Goal: Task Accomplishment & Management: Use online tool/utility

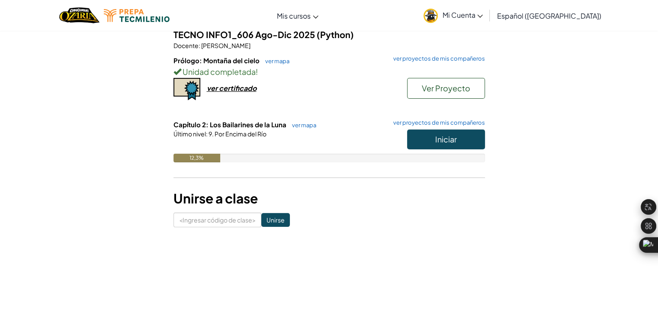
scroll to position [87, 0]
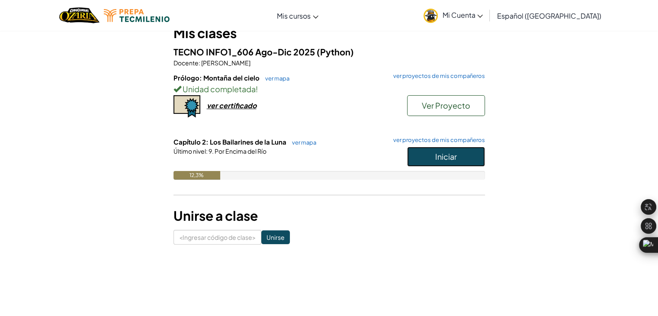
click at [457, 153] on button "Iniciar" at bounding box center [446, 157] width 78 height 20
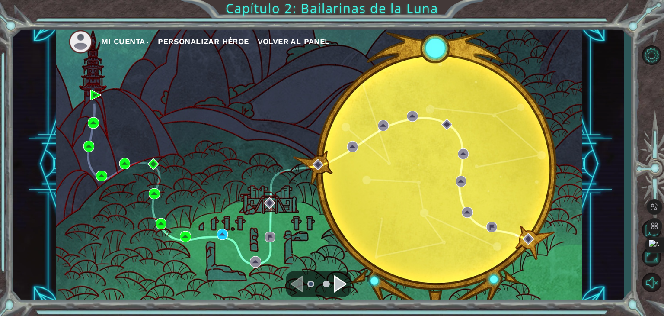
click at [299, 279] on div "Navegar a la página anterior" at bounding box center [296, 283] width 13 height 17
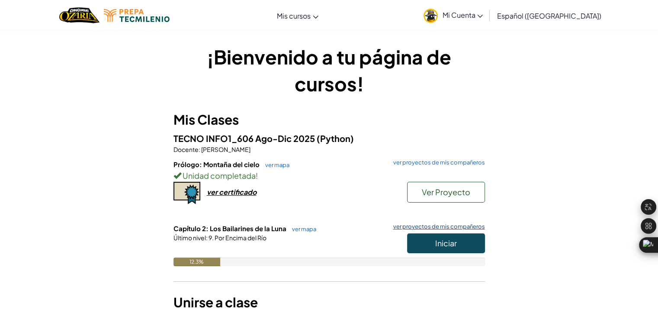
click at [424, 224] on link "ver proyectos de mis compañeros" at bounding box center [437, 227] width 96 height 6
click at [464, 160] on link "ver proyectos de mis compañeros" at bounding box center [437, 163] width 96 height 6
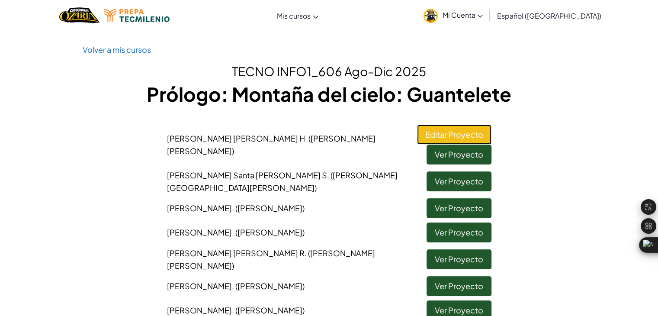
click at [451, 129] on link "Editar Proyecto" at bounding box center [454, 135] width 74 height 20
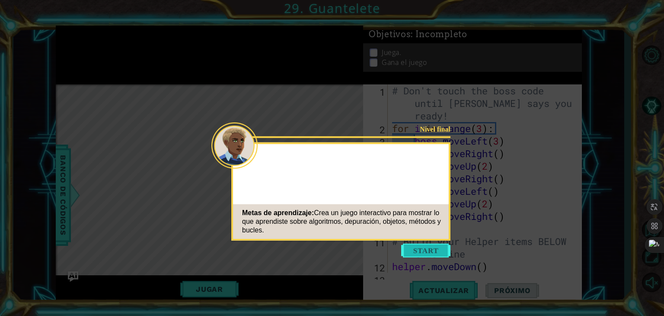
click at [431, 248] on button "Start" at bounding box center [425, 251] width 49 height 14
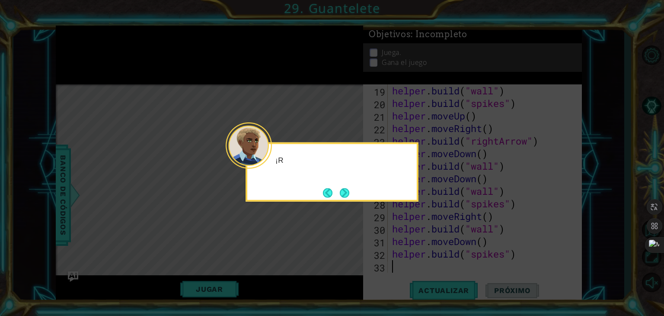
scroll to position [263, 0]
